Goal: Task Accomplishment & Management: Use online tool/utility

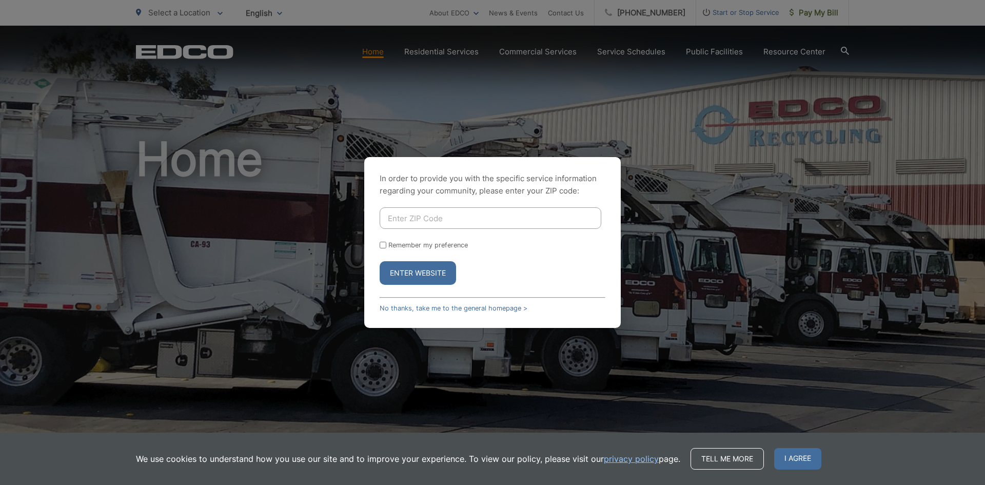
click at [391, 210] on input "Enter ZIP Code" at bounding box center [490, 218] width 222 height 22
type input "91977"
click at [415, 265] on button "Enter Website" at bounding box center [417, 273] width 76 height 24
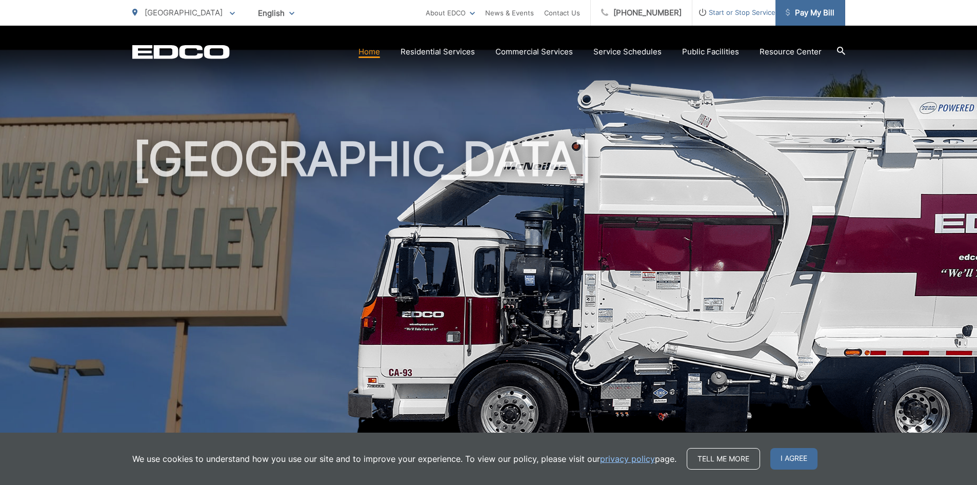
click at [816, 13] on span "Pay My Bill" at bounding box center [810, 13] width 49 height 12
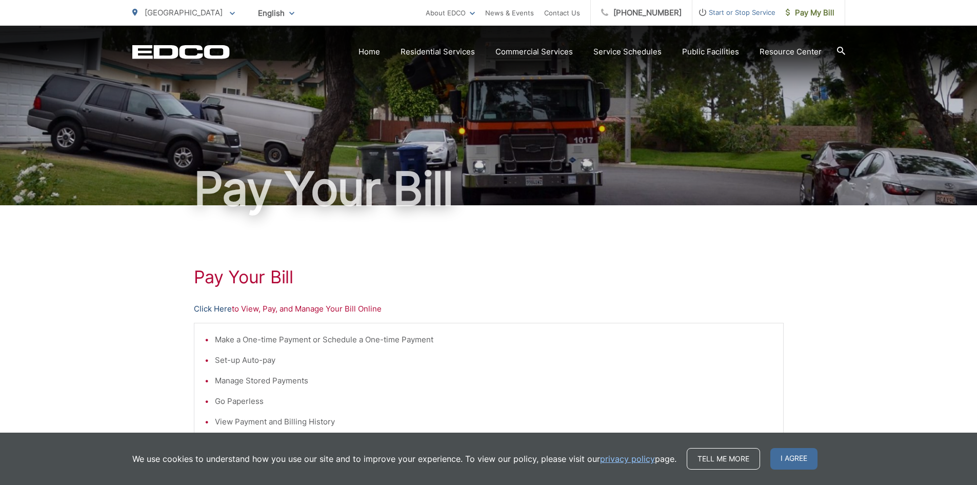
click at [211, 305] on link "Click Here" at bounding box center [213, 309] width 38 height 12
